Goal: Information Seeking & Learning: Learn about a topic

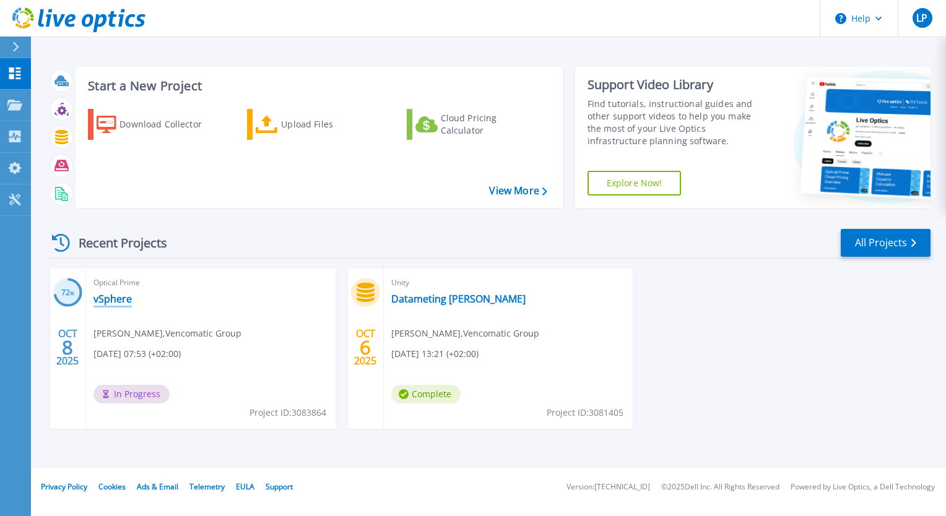
click at [127, 305] on link "vSphere" at bounding box center [112, 299] width 38 height 12
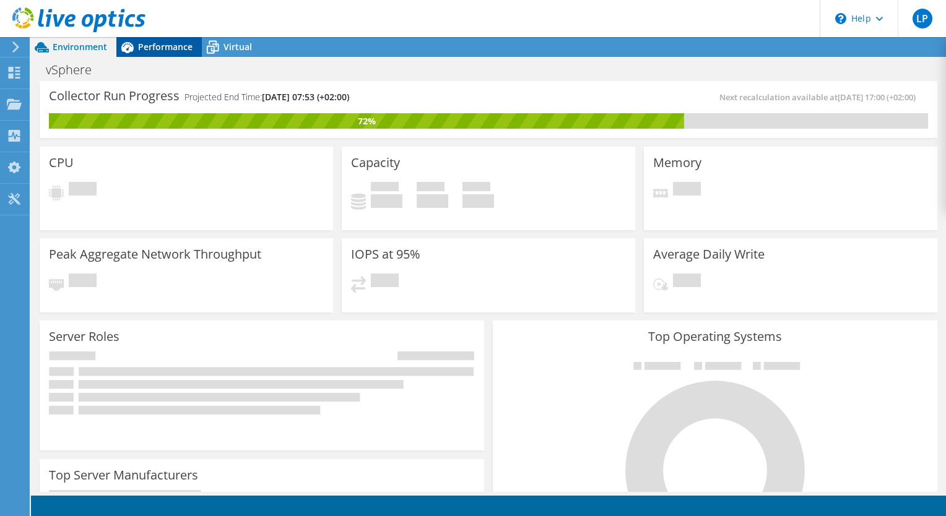
click at [186, 53] on div "Performance" at bounding box center [158, 47] width 85 height 20
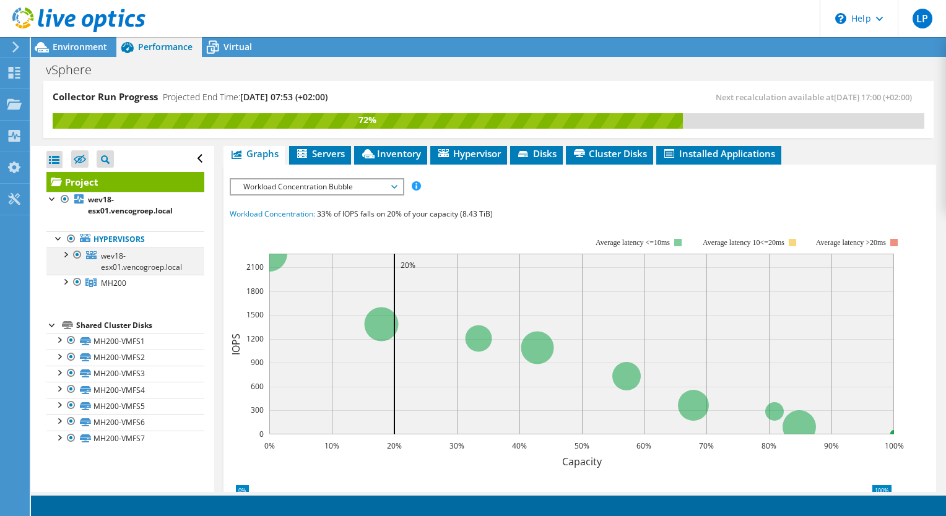
click at [67, 255] on div at bounding box center [65, 254] width 12 height 12
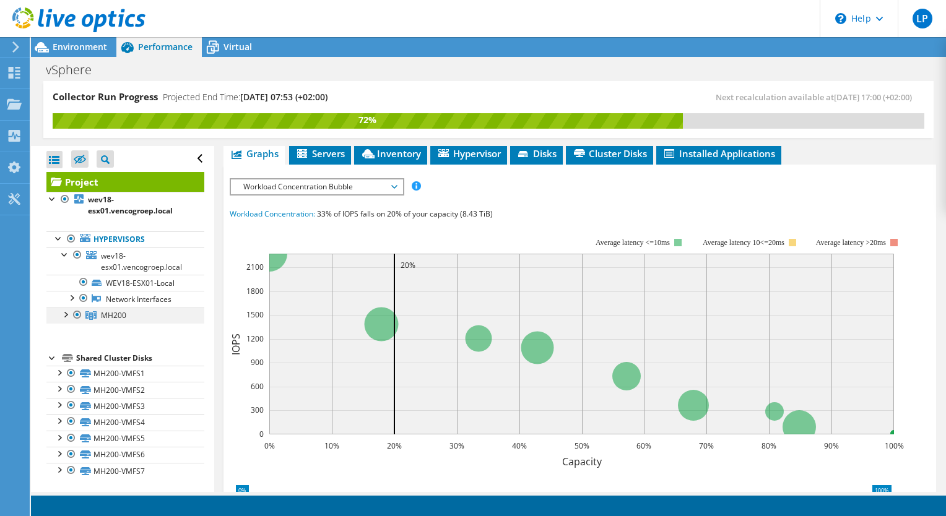
click at [67, 313] on div at bounding box center [65, 314] width 12 height 12
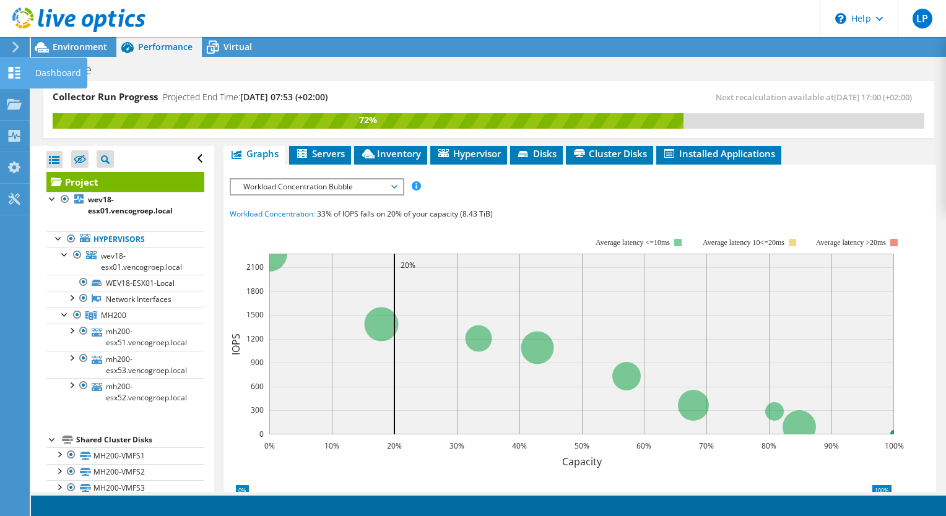
click at [40, 74] on div "Dashboard" at bounding box center [58, 73] width 58 height 31
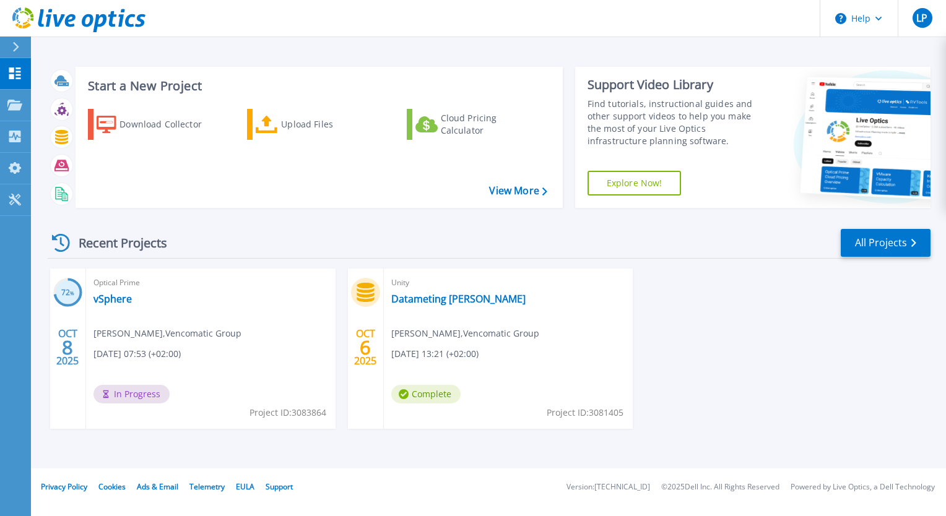
click at [688, 327] on div "72 % [DATE] Optical Prime vSphere [PERSON_NAME] , Vencomatic Group [DATE] 07:53…" at bounding box center [484, 361] width 892 height 185
